Goal: Task Accomplishment & Management: Manage account settings

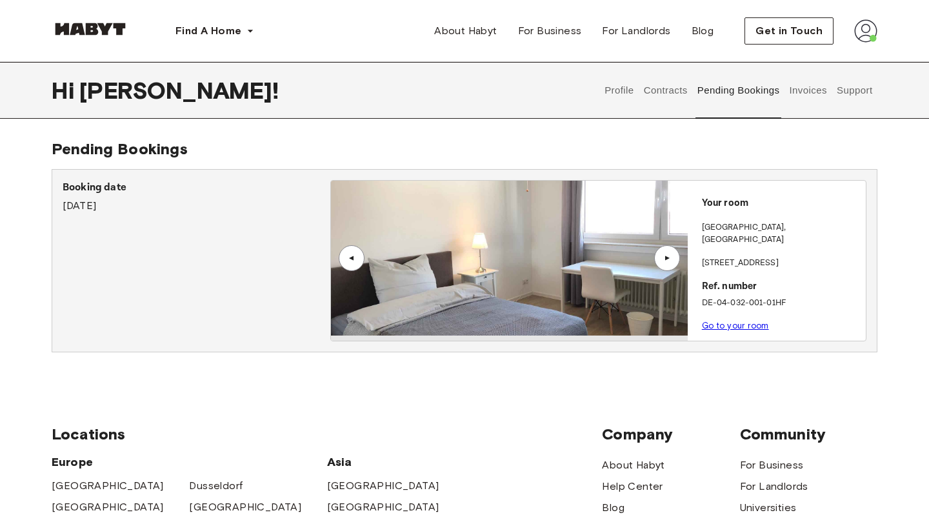
click at [672, 255] on div "▲" at bounding box center [667, 258] width 13 height 8
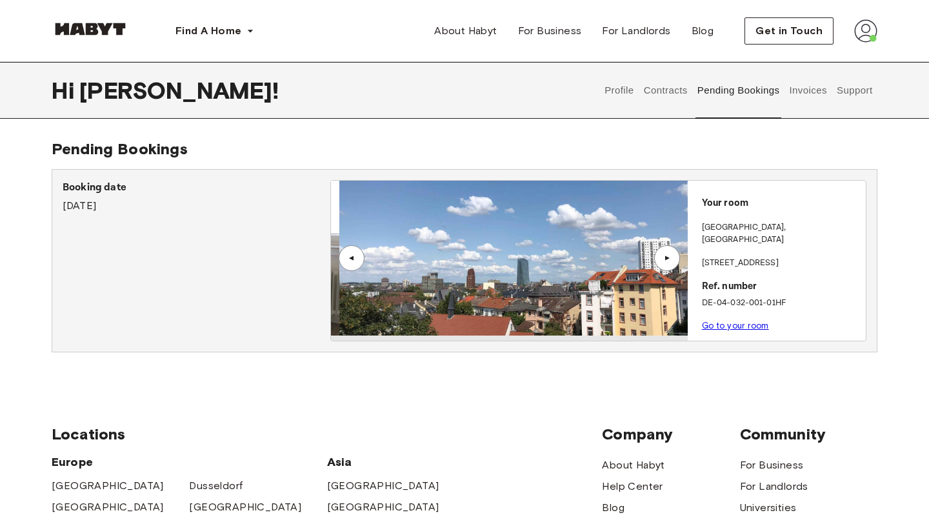
click at [672, 255] on div "▲" at bounding box center [667, 258] width 13 height 8
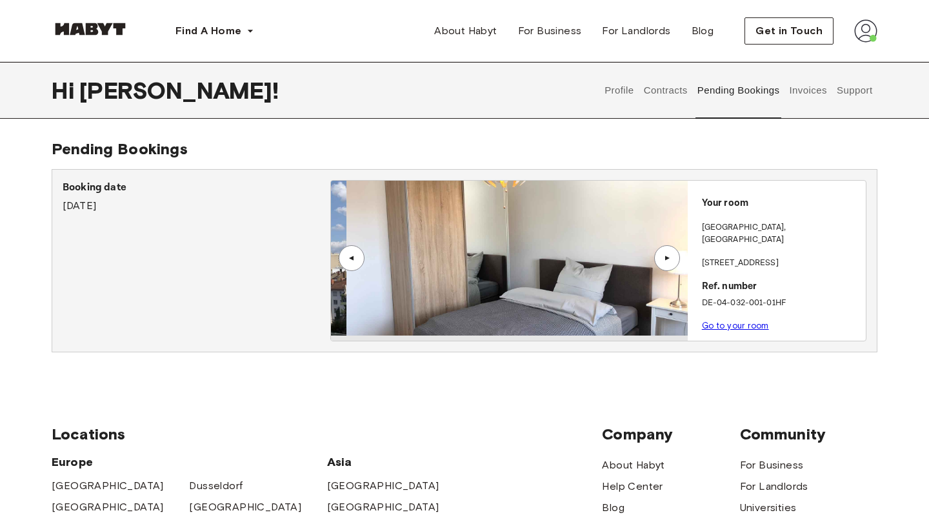
click at [672, 255] on div "▲" at bounding box center [667, 258] width 13 height 8
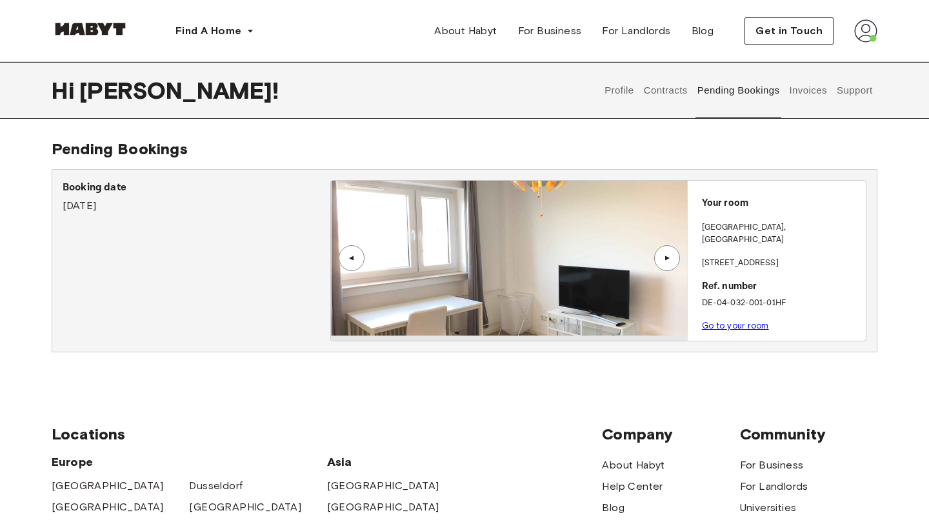
click at [791, 94] on button "Invoices" at bounding box center [808, 90] width 41 height 57
